Goal: Transaction & Acquisition: Purchase product/service

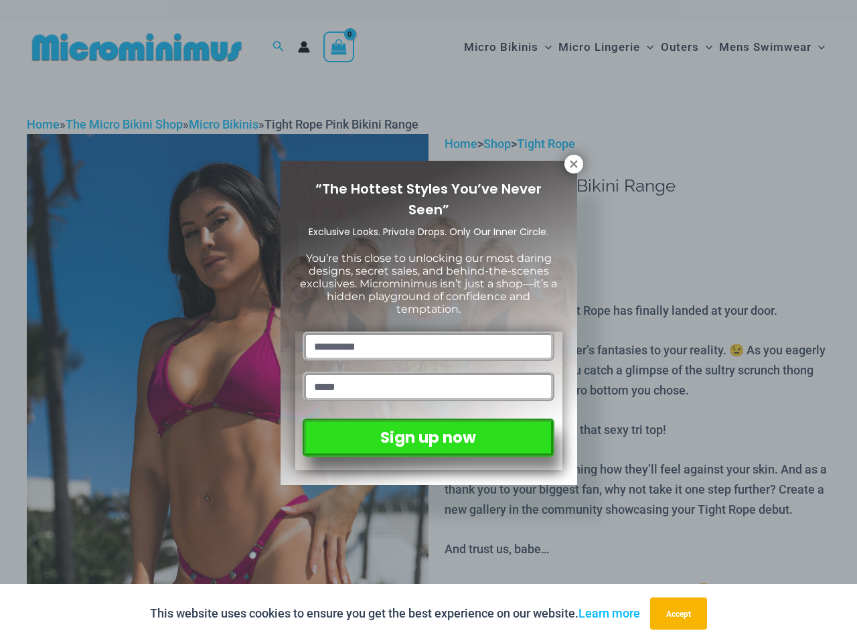
click at [429, 331] on input "text" at bounding box center [428, 345] width 251 height 29
click at [681, 613] on button "Accept" at bounding box center [678, 613] width 57 height 32
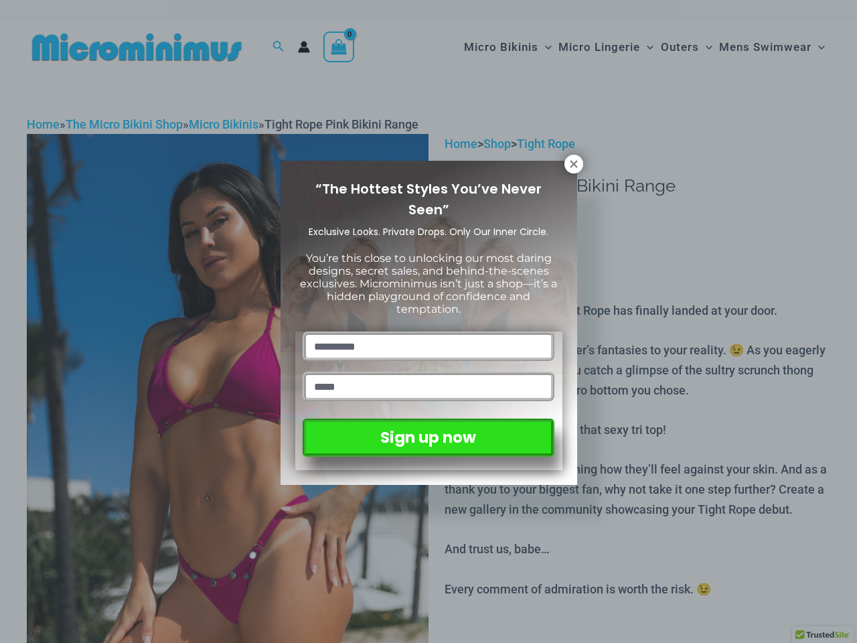
click at [429, 331] on input "text" at bounding box center [428, 345] width 251 height 29
click at [574, 164] on icon at bounding box center [573, 163] width 7 height 7
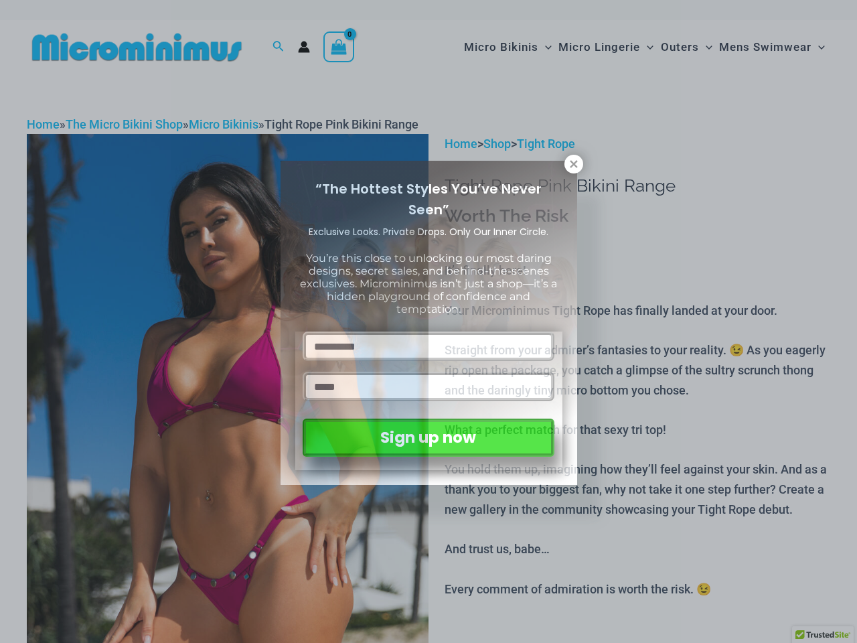
click at [574, 164] on icon at bounding box center [573, 163] width 7 height 7
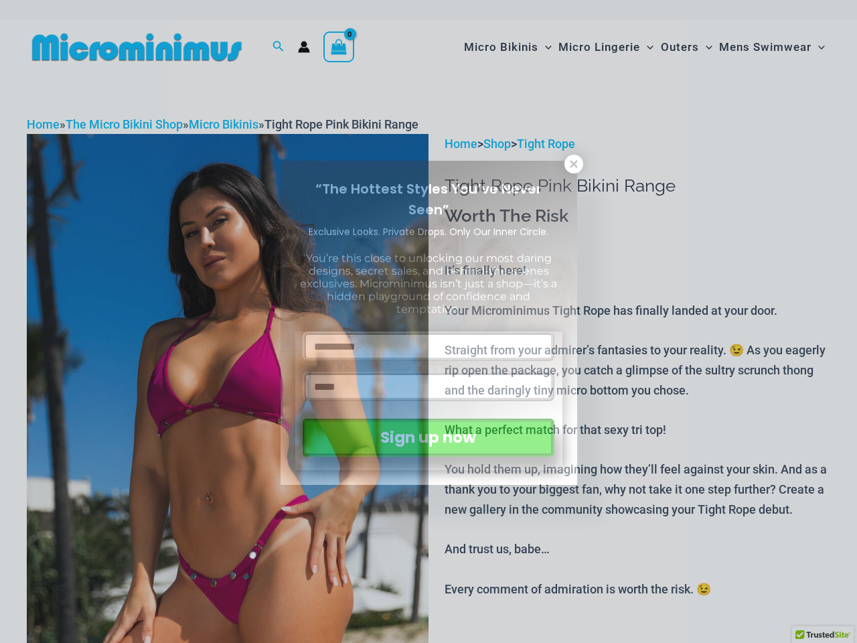
click at [573, 163] on icon at bounding box center [573, 163] width 7 height 7
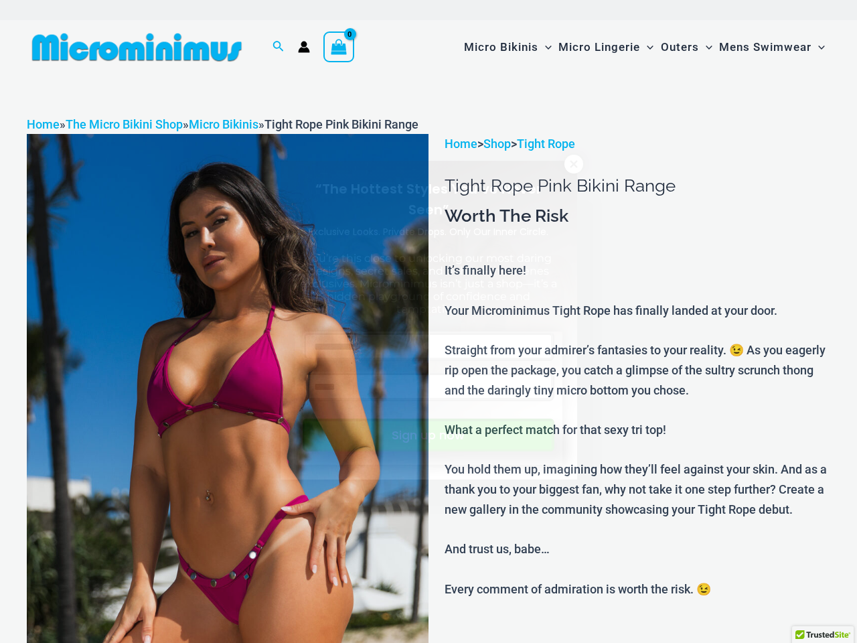
click at [428, 435] on button "Sign up now" at bounding box center [428, 434] width 251 height 33
